Goal: Information Seeking & Learning: Find specific fact

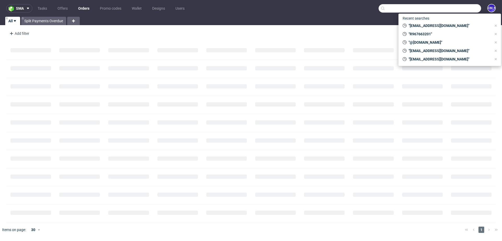
click at [463, 12] on input "text" at bounding box center [430, 8] width 103 height 8
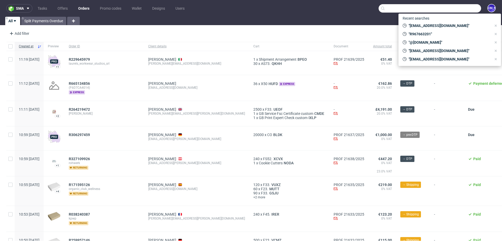
paste input "R114588588"
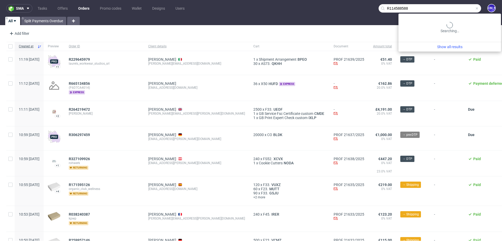
type input "R114588588"
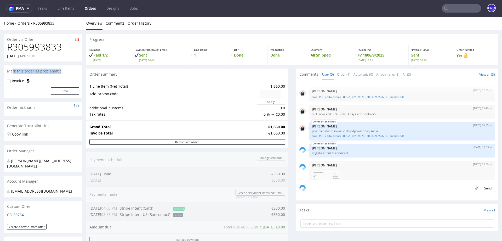
drag, startPoint x: 63, startPoint y: 73, endPoint x: 7, endPoint y: 73, distance: 55.5
click at [7, 73] on div "Mark this order as problematic" at bounding box center [43, 71] width 78 height 12
drag, startPoint x: 40, startPoint y: 161, endPoint x: 82, endPoint y: 161, distance: 42.6
drag, startPoint x: 12, startPoint y: 160, endPoint x: 81, endPoint y: 160, distance: 68.5
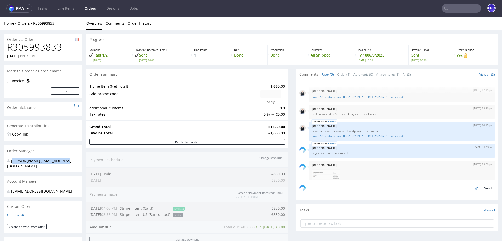
click at [81, 160] on div "[PERSON_NAME][EMAIL_ADDRESS][DOMAIN_NAME]" at bounding box center [43, 164] width 78 height 15
click at [449, 7] on input "text" at bounding box center [461, 8] width 39 height 8
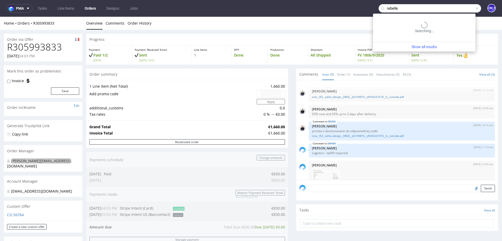
type input "rebelle"
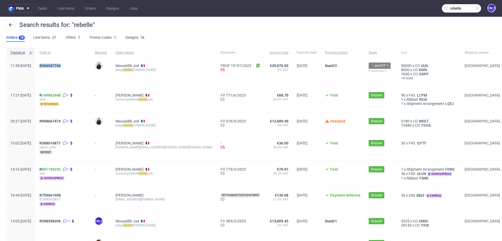
drag, startPoint x: 80, startPoint y: 67, endPoint x: 52, endPoint y: 66, distance: 27.5
click at [52, 66] on div "R566547746" at bounding box center [62, 71] width 55 height 29
copy span "R566547746"
click at [61, 65] on span "R566547746" at bounding box center [50, 66] width 21 height 4
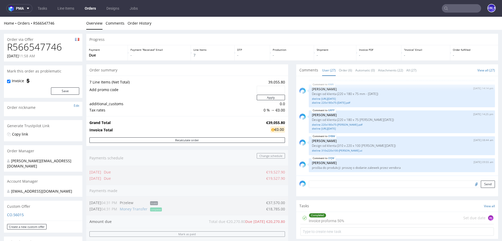
type input "rebelle"
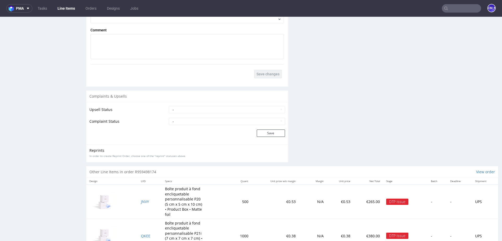
scroll to position [1001, 0]
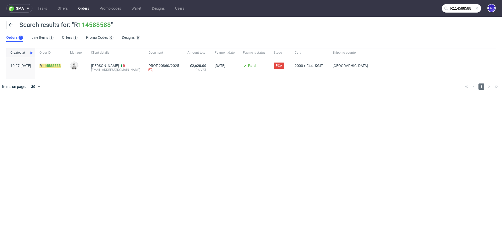
click at [80, 8] on link "Orders" at bounding box center [83, 8] width 17 height 8
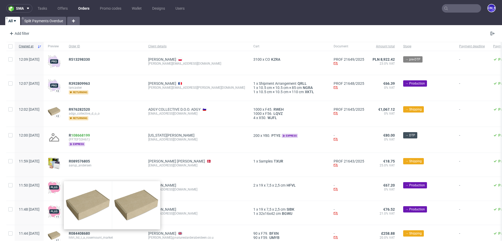
click at [462, 9] on input "text" at bounding box center [461, 8] width 39 height 8
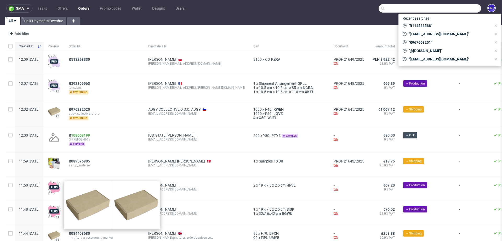
paste input "pierluigi.bormioli@gmail.com"
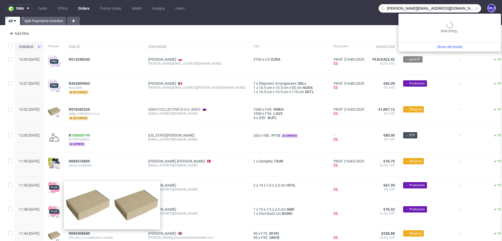
type input "pierluigi.bormioli@gmail.com"
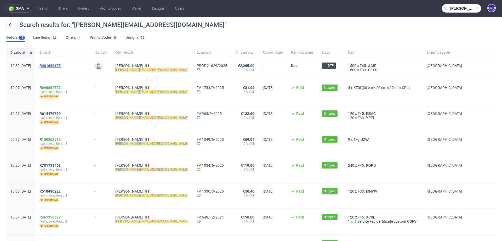
click at [61, 65] on span "R401686175" at bounding box center [50, 66] width 21 height 4
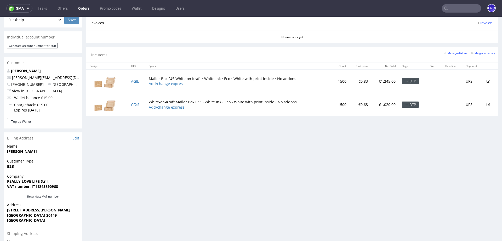
scroll to position [233, 0]
click at [141, 105] on td "CFXS" at bounding box center [137, 103] width 18 height 23
click at [142, 104] on td "CFXS" at bounding box center [137, 103] width 18 height 23
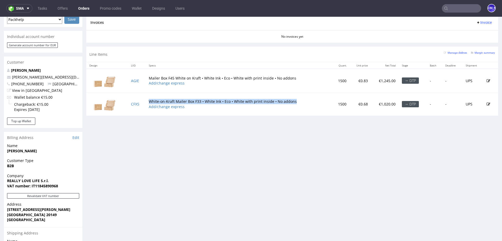
drag, startPoint x: 306, startPoint y: 102, endPoint x: 150, endPoint y: 100, distance: 156.2
click at [150, 100] on td "White-on-Kraft Mailer Box F33 • White Ink • Eco • White with print inside • No …" at bounding box center [239, 103] width 186 height 23
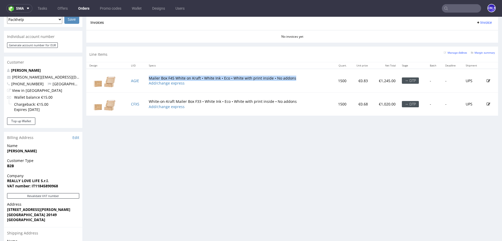
drag, startPoint x: 295, startPoint y: 77, endPoint x: 148, endPoint y: 76, distance: 146.8
click at [148, 76] on td "Mailer Box F45 White on Kraft • White Ink • Eco • White with print inside • No …" at bounding box center [239, 81] width 186 height 24
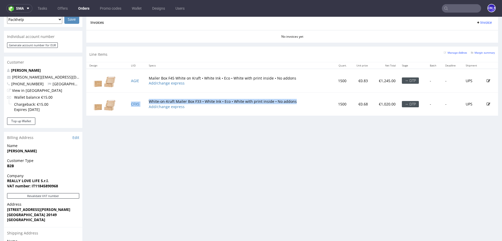
drag, startPoint x: 292, startPoint y: 101, endPoint x: 142, endPoint y: 101, distance: 149.4
click at [142, 101] on tr "CFXS White-on-Kraft Mailer Box F33 • White Ink • Eco • White with print inside …" at bounding box center [292, 103] width 412 height 23
click at [164, 99] on td "White-on-Kraft Mailer Box F33 • White Ink • Eco • White with print inside • No …" at bounding box center [239, 103] width 186 height 23
click at [171, 98] on td "White-on-Kraft Mailer Box F33 • White Ink • Eco • White with print inside • No …" at bounding box center [239, 103] width 186 height 23
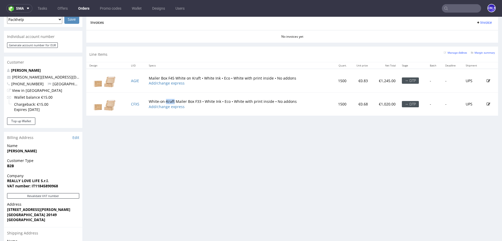
click at [171, 98] on td "White-on-Kraft Mailer Box F33 • White Ink • Eco • White with print inside • No …" at bounding box center [239, 103] width 186 height 23
click at [288, 99] on td "White-on-Kraft Mailer Box F33 • White Ink • Eco • White with print inside • No …" at bounding box center [239, 103] width 186 height 23
drag, startPoint x: 151, startPoint y: 100, endPoint x: 287, endPoint y: 102, distance: 136.0
click at [287, 102] on td "White-on-Kraft Mailer Box F33 • White Ink • Eco • White with print inside • No …" at bounding box center [239, 103] width 186 height 23
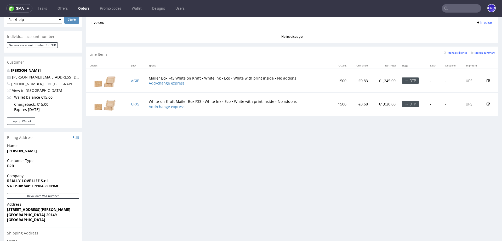
click at [287, 102] on td "White-on-Kraft Mailer Box F33 • White Ink • Eco • White with print inside • No …" at bounding box center [239, 103] width 186 height 23
drag, startPoint x: 301, startPoint y: 101, endPoint x: 149, endPoint y: 100, distance: 151.5
click at [149, 100] on td "White-on-Kraft Mailer Box F33 • White Ink • Eco • White with print inside • No …" at bounding box center [239, 103] width 186 height 23
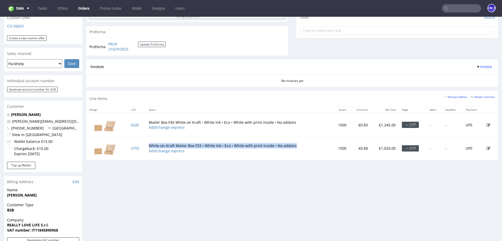
scroll to position [196, 0]
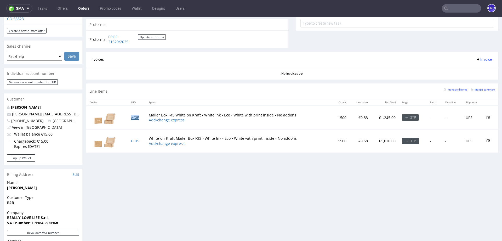
click at [138, 115] on link "AGIE" at bounding box center [135, 117] width 8 height 5
click at [134, 140] on link "CFXS" at bounding box center [135, 140] width 8 height 5
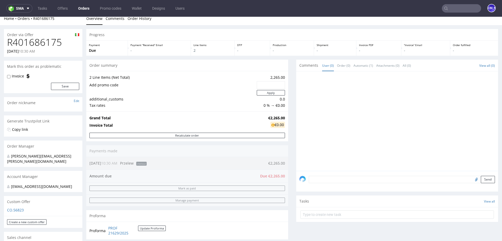
scroll to position [0, 0]
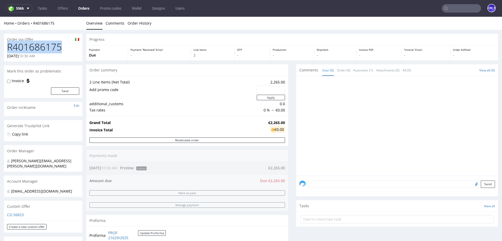
drag, startPoint x: 64, startPoint y: 48, endPoint x: 5, endPoint y: 48, distance: 58.3
click at [5, 48] on div "R401686175 08.10.2025 10:30 AM" at bounding box center [43, 52] width 78 height 20
copy h1 "R401686175"
click at [449, 7] on input "text" at bounding box center [461, 8] width 39 height 8
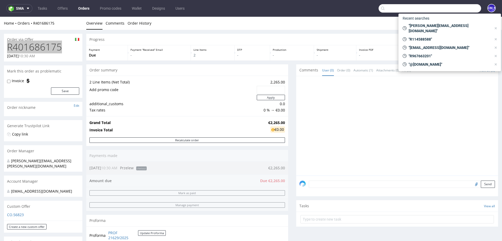
paste input "R318688775"
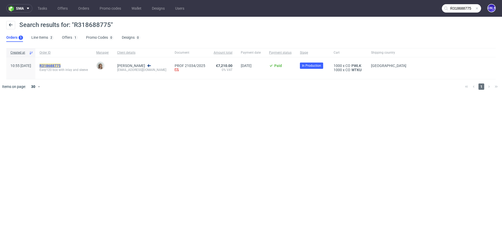
click at [61, 65] on mark "R318688775" at bounding box center [50, 66] width 21 height 4
click at [454, 5] on input "R318688775" at bounding box center [461, 8] width 39 height 8
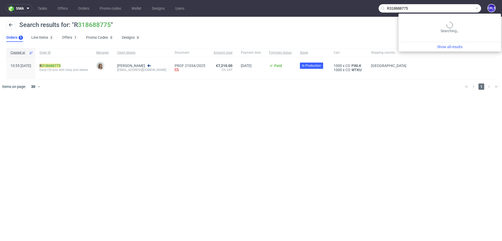
click at [454, 5] on input "R318688775" at bounding box center [430, 8] width 103 height 8
paste input "775045048"
type input "R775045048"
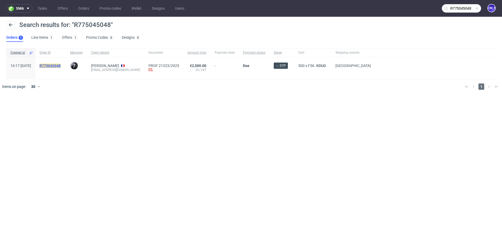
click at [56, 65] on mark "R775045048" at bounding box center [50, 66] width 21 height 4
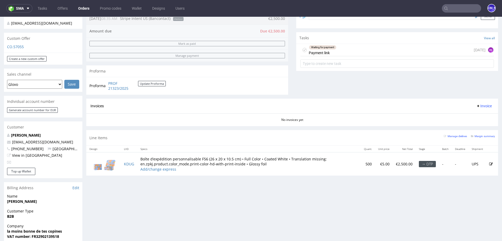
scroll to position [177, 0]
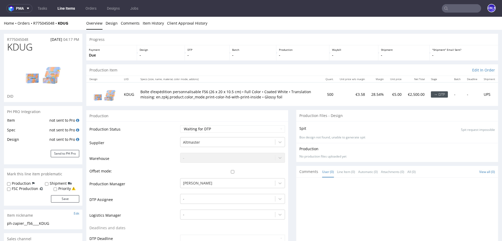
click at [131, 95] on td "KDUG" at bounding box center [129, 93] width 16 height 23
drag, startPoint x: 34, startPoint y: 41, endPoint x: 3, endPoint y: 41, distance: 31.4
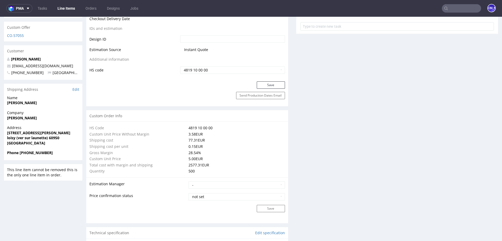
scroll to position [295, 0]
drag, startPoint x: 60, startPoint y: 60, endPoint x: 12, endPoint y: 60, distance: 48.4
click at [12, 62] on p "noelliepittet@gmail.com" at bounding box center [43, 64] width 72 height 5
copy link "noelliepittet@gmail.com"
click at [454, 6] on input "text" at bounding box center [461, 8] width 39 height 8
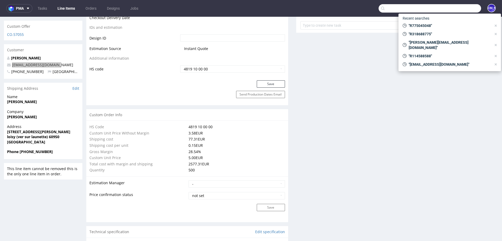
paste input "R114588588"
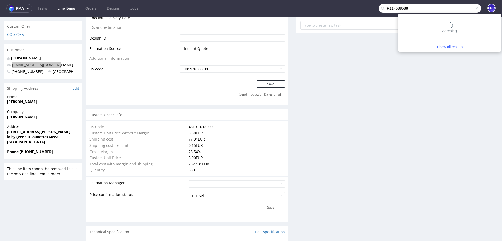
type input "R114588588"
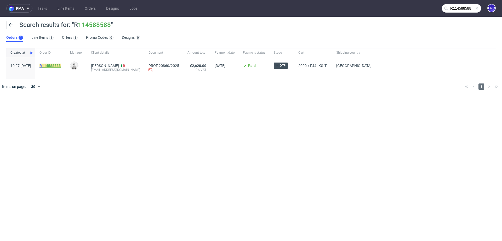
click at [61, 65] on link "114588588" at bounding box center [51, 66] width 19 height 4
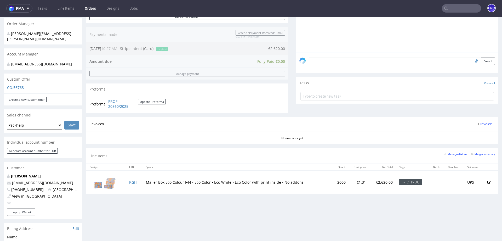
scroll to position [131, 0]
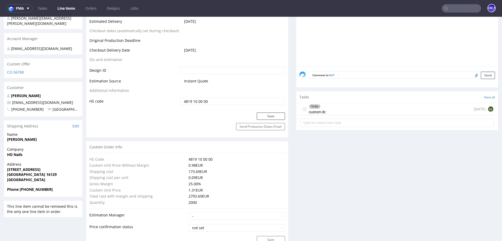
scroll to position [259, 0]
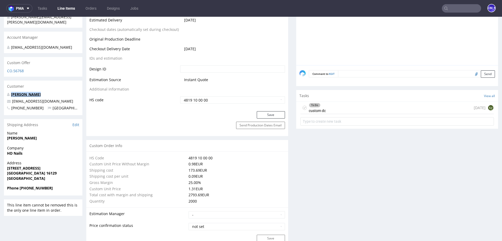
drag, startPoint x: 46, startPoint y: 89, endPoint x: 12, endPoint y: 89, distance: 34.0
click at [12, 92] on p "Natalya Fuks" at bounding box center [43, 94] width 72 height 5
copy link "Natalya Fuks"
drag, startPoint x: 40, startPoint y: 96, endPoint x: 18, endPoint y: 96, distance: 22.5
click at [18, 99] on p "info@hdnails.it" at bounding box center [43, 101] width 72 height 5
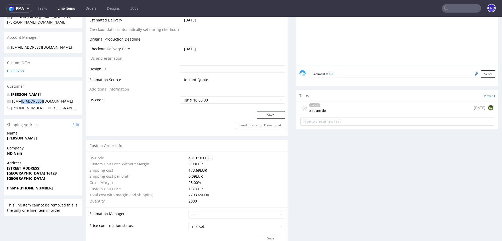
copy link "@hdnails.it"
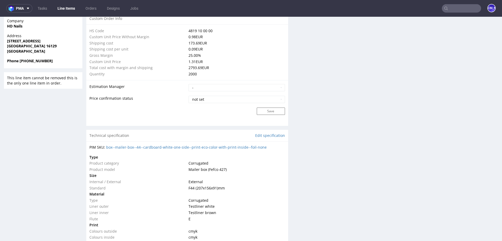
scroll to position [0, 0]
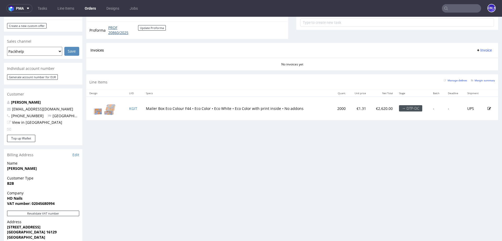
scroll to position [182, 0]
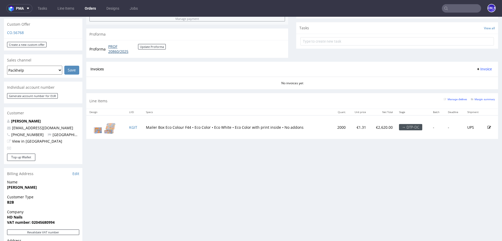
click at [114, 49] on link "PROF 20860/2025" at bounding box center [123, 49] width 30 height 10
click at [456, 13] on nav "pma Tasks Line Items Orders Designs Jobs JO" at bounding box center [251, 8] width 502 height 17
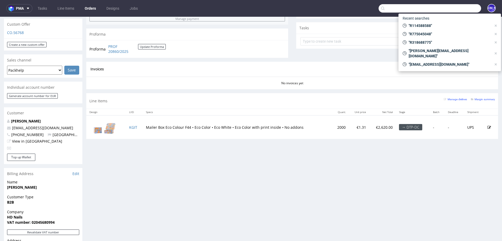
click at [453, 8] on input "text" at bounding box center [430, 8] width 103 height 8
paste input "R073312689"
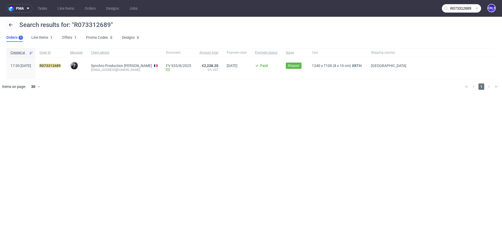
drag, startPoint x: 155, startPoint y: 70, endPoint x: 103, endPoint y: 71, distance: 51.8
click at [103, 71] on div "Synchro Production Laurent MOMBELLI synchro@synchroproduction.com" at bounding box center [124, 68] width 75 height 22
copy div "synchro@synchroproduction.com"
click at [459, 9] on input "R073312689" at bounding box center [461, 8] width 39 height 8
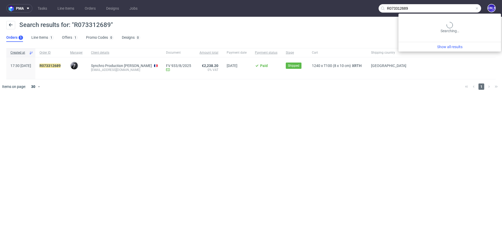
click at [459, 9] on input "R073312689" at bounding box center [430, 8] width 103 height 8
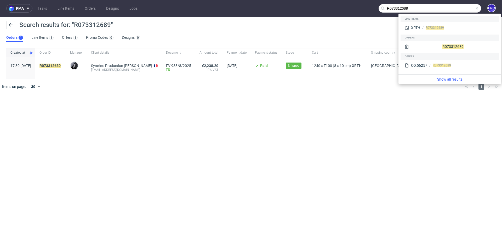
paste input "synchro@synchroproduction.com"
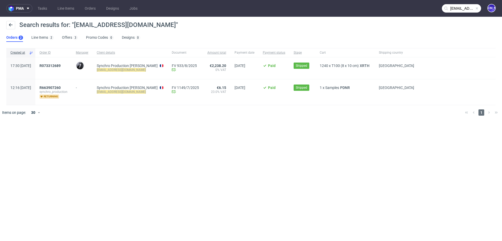
click at [464, 5] on input "synchro@synchroproduction.com" at bounding box center [461, 8] width 39 height 8
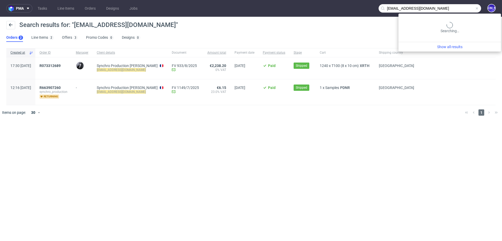
click at [464, 5] on input "synchro@synchroproduction.com" at bounding box center [430, 8] width 103 height 8
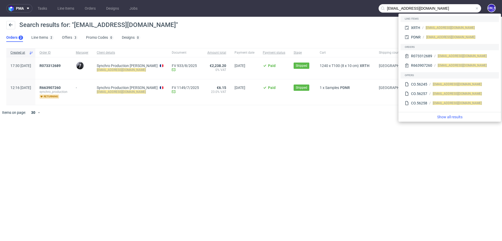
paste input "R183178762"
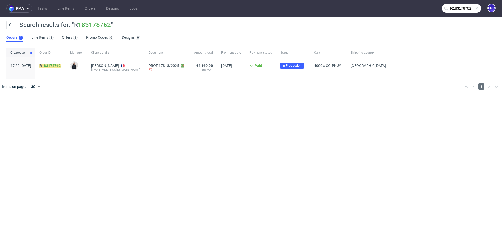
click at [460, 5] on input "R183178762" at bounding box center [461, 8] width 39 height 8
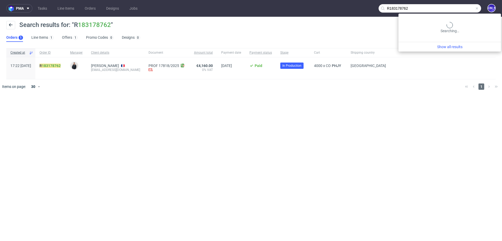
click at [460, 5] on input "R183178762" at bounding box center [430, 8] width 103 height 8
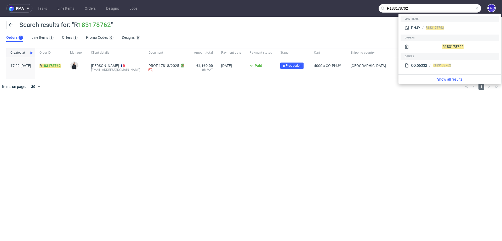
paste input "533995416"
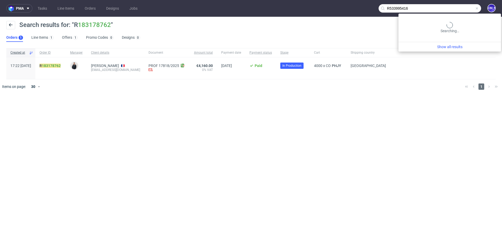
type input "R533995416"
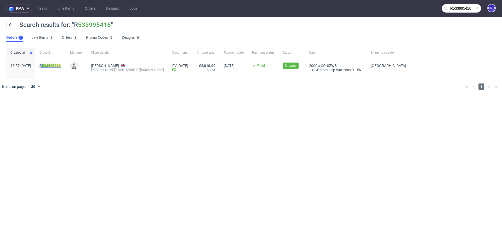
click at [56, 65] on mark "R 533995416" at bounding box center [50, 66] width 21 height 4
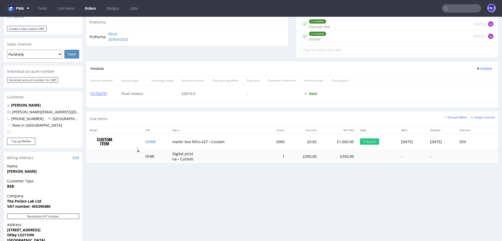
scroll to position [139, 0]
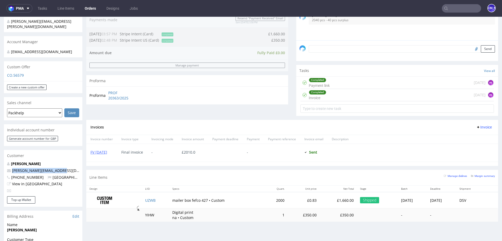
drag, startPoint x: 62, startPoint y: 165, endPoint x: 11, endPoint y: 165, distance: 50.8
click at [11, 168] on p "sophie@thepotionlab.co.uk" at bounding box center [43, 170] width 72 height 5
copy link "sophie@thepotionlab.co.uk"
click at [446, 4] on nav "pma Tasks Line Items Orders Designs Jobs JO" at bounding box center [251, 8] width 502 height 17
click at [447, 8] on input "text" at bounding box center [461, 8] width 39 height 8
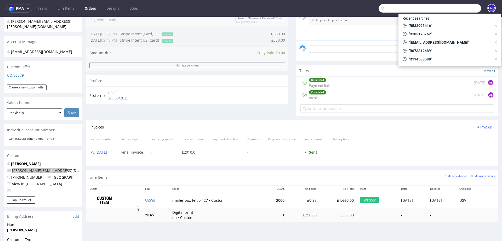
paste input "R808156528"
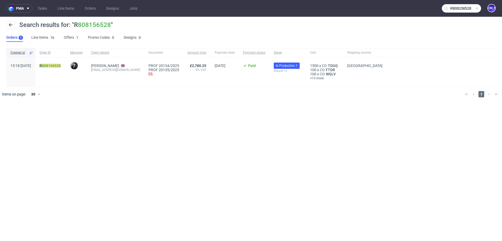
click at [457, 8] on input "R808156528" at bounding box center [461, 8] width 39 height 8
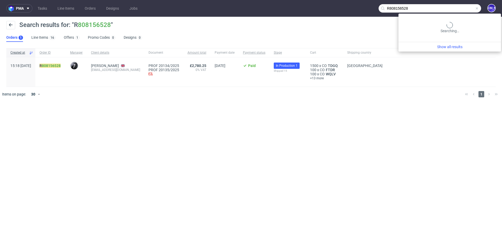
click at [457, 8] on input "R808156528" at bounding box center [430, 8] width 103 height 8
paste input "47759563"
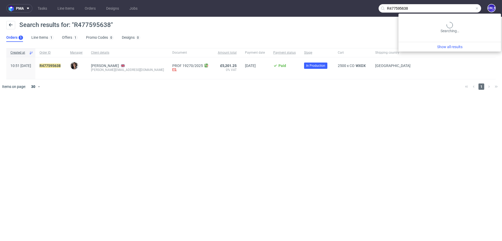
click at [462, 7] on input "R477595638" at bounding box center [430, 8] width 103 height 8
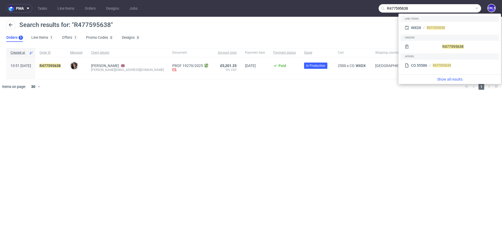
paste input "832330287"
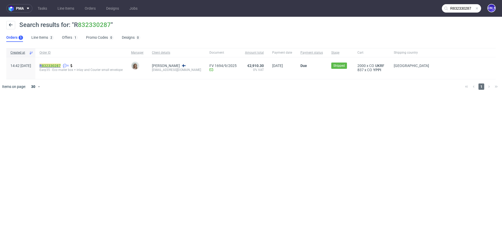
click at [57, 65] on mark "R 832330287" at bounding box center [50, 66] width 21 height 4
click at [460, 9] on input "R832330287" at bounding box center [461, 8] width 39 height 8
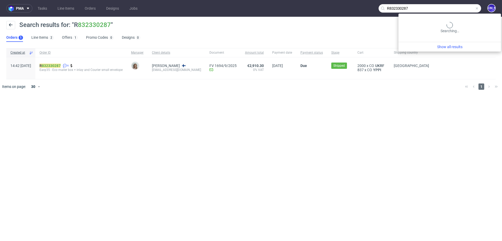
click at [460, 9] on input "R832330287" at bounding box center [430, 8] width 103 height 8
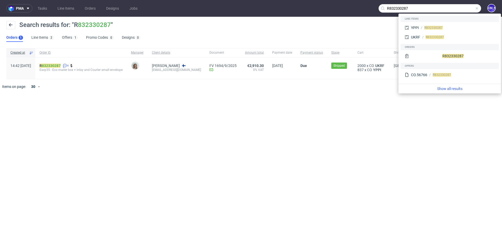
paste input "224777285"
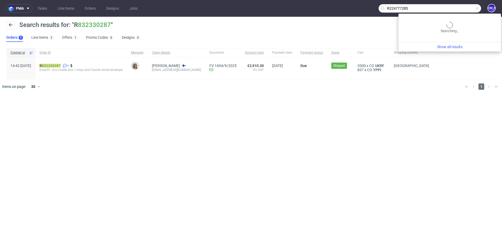
type input "R224777285"
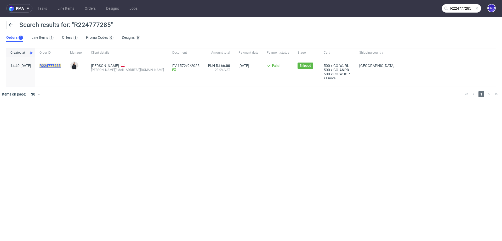
click at [61, 65] on mark "R224777285" at bounding box center [50, 66] width 21 height 4
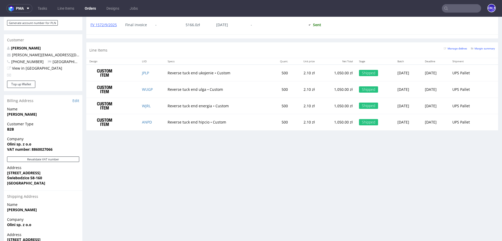
scroll to position [243, 0]
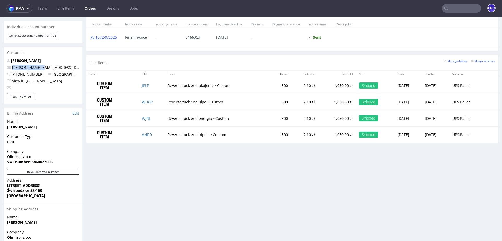
drag, startPoint x: 44, startPoint y: 64, endPoint x: 9, endPoint y: 62, distance: 34.6
click at [9, 65] on p "olga.c@olini.pl" at bounding box center [43, 67] width 72 height 5
copy span "olga.c@olini.pl"
click at [449, 8] on input "text" at bounding box center [461, 8] width 39 height 8
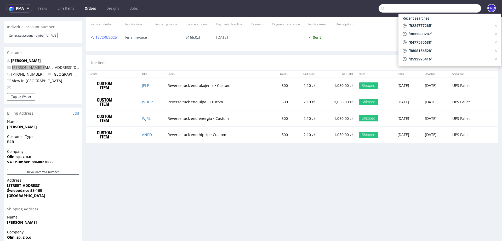
paste input "R056943177"
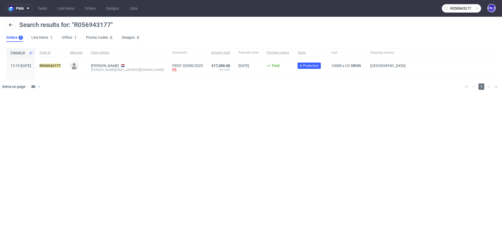
click at [463, 10] on input "R056943177" at bounding box center [461, 8] width 39 height 8
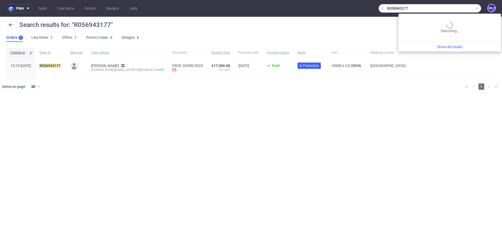
click at [463, 10] on input "R056943177" at bounding box center [430, 8] width 103 height 8
paste input "207209029"
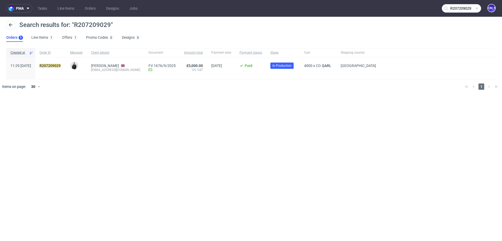
click at [453, 7] on input "R207209029" at bounding box center [461, 8] width 39 height 8
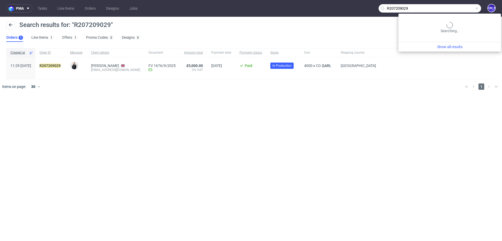
click at [453, 7] on input "R207209029" at bounding box center [430, 8] width 103 height 8
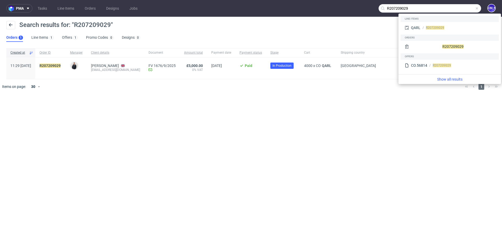
paste input "318688775"
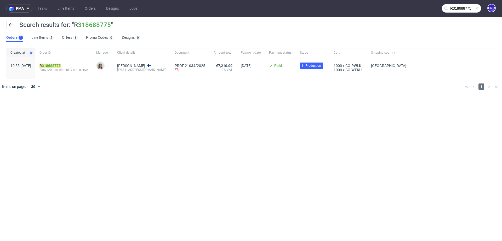
click at [457, 12] on input "R318688775" at bounding box center [461, 8] width 39 height 8
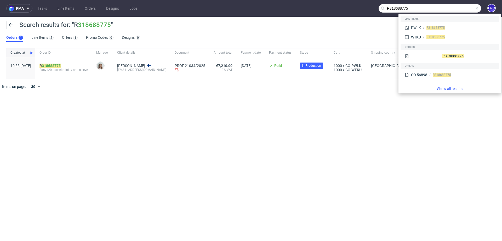
click at [399, 5] on input "R318688775" at bounding box center [430, 8] width 103 height 8
paste input "849511299"
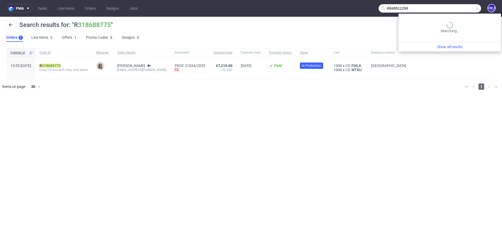
type input "R849511299"
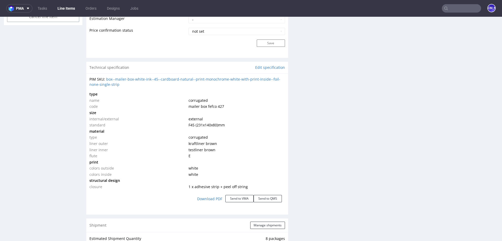
scroll to position [500, 0]
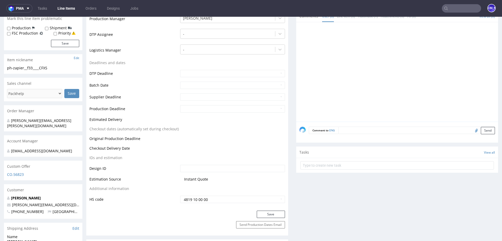
scroll to position [156, 0]
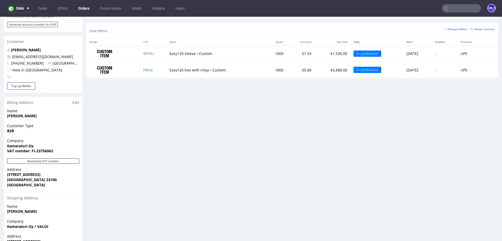
scroll to position [258, 0]
drag, startPoint x: 37, startPoint y: 53, endPoint x: 10, endPoint y: 52, distance: 26.2
click at [10, 55] on p "[EMAIL_ADDRESS][DOMAIN_NAME]" at bounding box center [43, 57] width 72 height 5
copy span "[EMAIL_ADDRESS][DOMAIN_NAME]"
click at [145, 53] on link "WTKU" at bounding box center [148, 54] width 10 height 5
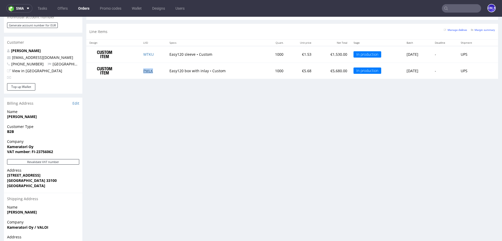
click at [145, 69] on link "PWLK" at bounding box center [148, 70] width 10 height 5
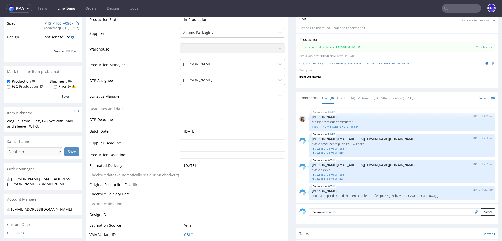
scroll to position [103, 0]
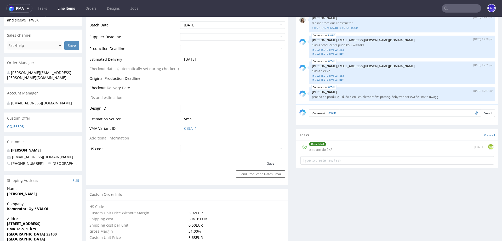
scroll to position [208, 0]
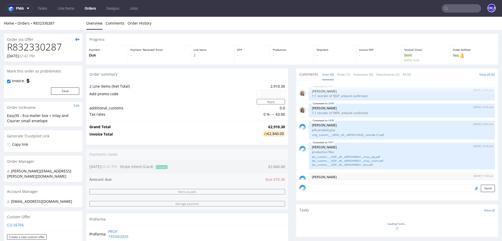
scroll to position [27, 0]
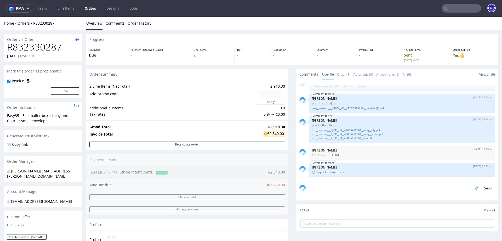
click at [45, 49] on h1 "R832330287" at bounding box center [43, 47] width 72 height 10
copy h1 "R832330287"
click at [462, 7] on input "text" at bounding box center [461, 8] width 39 height 8
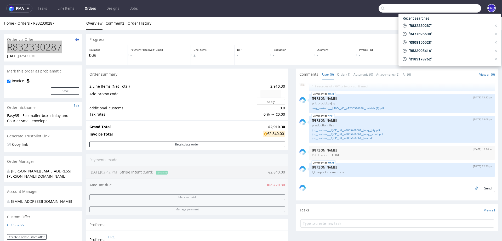
paste input "R886700613"
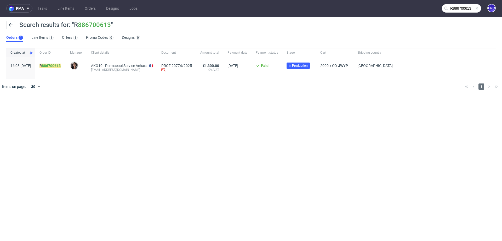
click at [456, 7] on input "R886700613" at bounding box center [461, 8] width 39 height 8
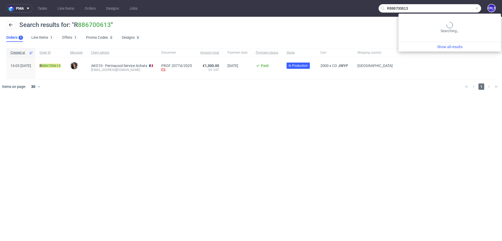
click at [456, 7] on input "R886700613" at bounding box center [430, 8] width 103 height 8
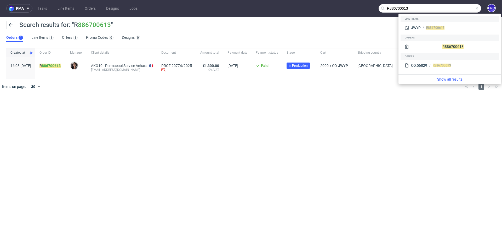
paste input "773342737"
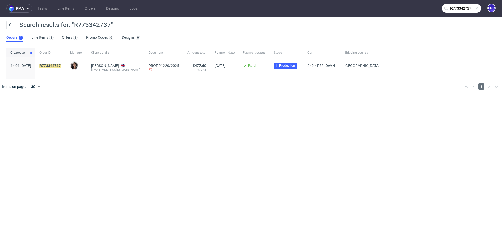
click at [461, 8] on input "R773342737" at bounding box center [461, 8] width 39 height 8
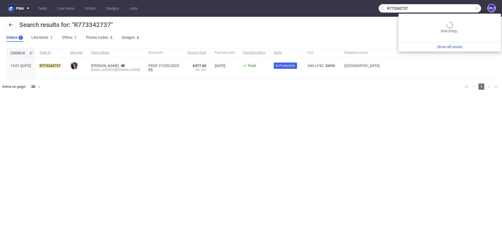
click at [461, 8] on input "R773342737" at bounding box center [430, 8] width 103 height 8
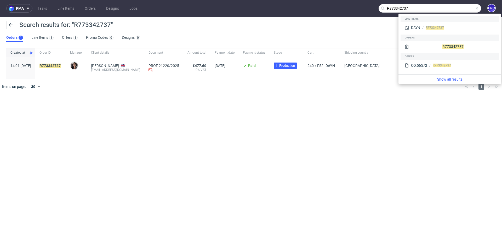
click at [461, 8] on input "R773342737" at bounding box center [430, 8] width 103 height 8
click at [391, 8] on input "R773342737" at bounding box center [430, 8] width 103 height 8
paste input "64665291"
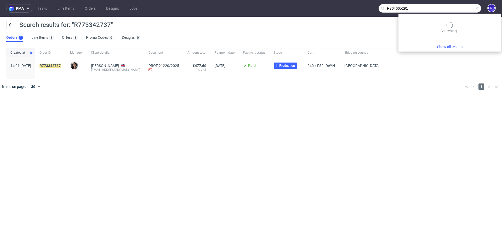
type input "R764665291"
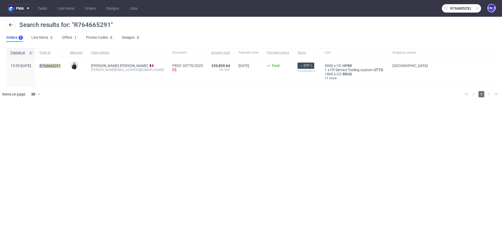
click at [59, 65] on mark "R764665291" at bounding box center [50, 66] width 21 height 4
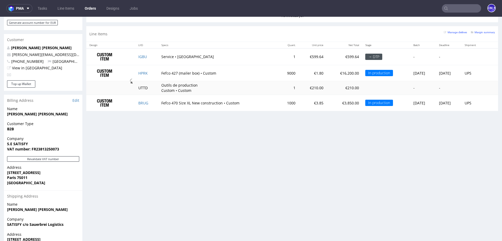
scroll to position [254, 0]
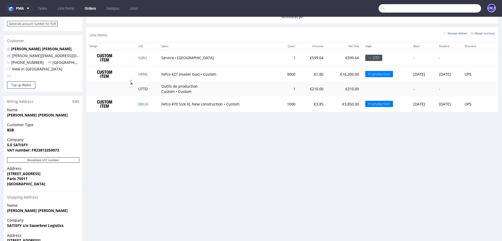
click at [468, 8] on input "text" at bounding box center [430, 8] width 103 height 8
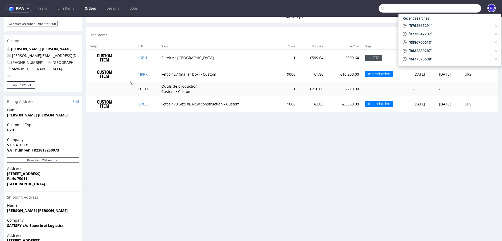
paste input "[EMAIL_ADDRESS][DOMAIN_NAME]"
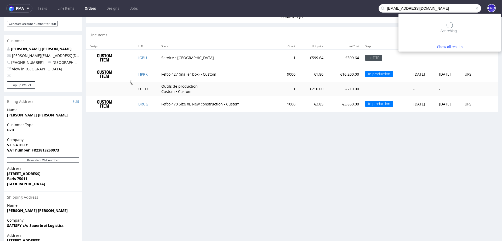
type input "[EMAIL_ADDRESS][DOMAIN_NAME]"
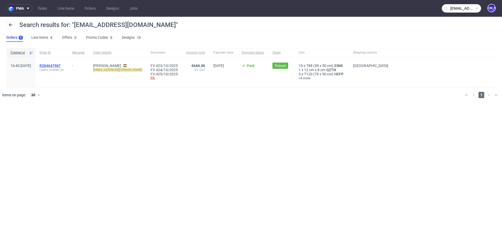
click at [60, 64] on span "R284647987" at bounding box center [50, 66] width 21 height 4
